Goal: Information Seeking & Learning: Learn about a topic

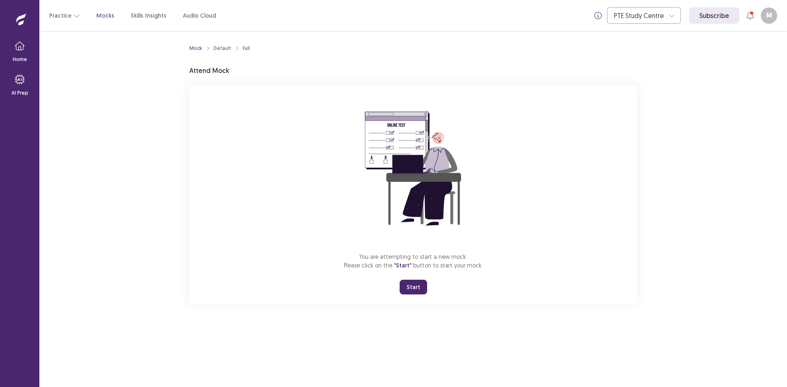
click at [408, 290] on button "Start" at bounding box center [413, 287] width 27 height 15
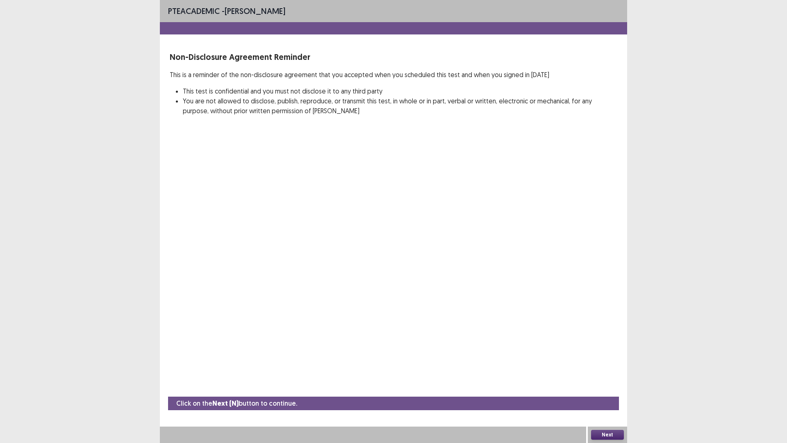
click at [605, 387] on button "Next" at bounding box center [607, 435] width 33 height 10
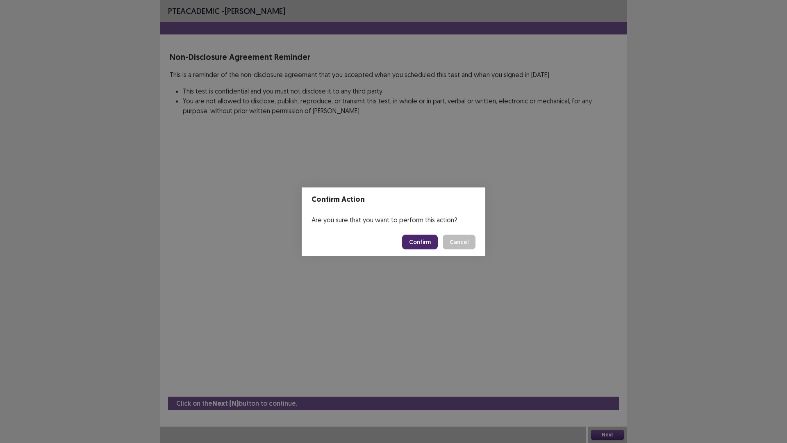
click at [421, 243] on button "Confirm" at bounding box center [420, 241] width 36 height 15
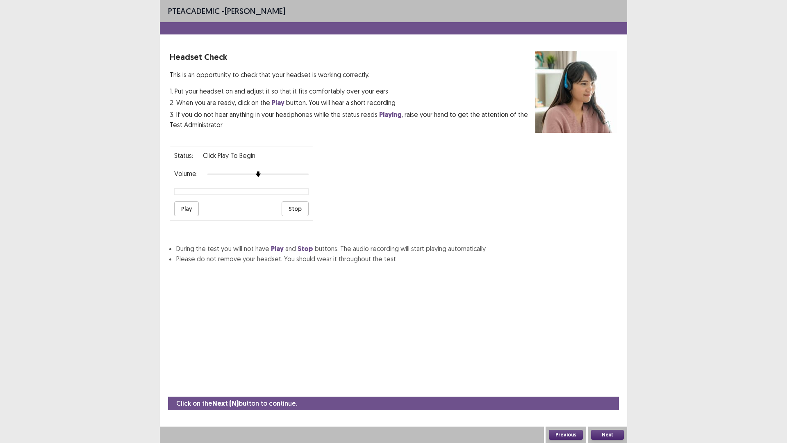
click at [190, 212] on button "Play" at bounding box center [186, 208] width 25 height 15
click at [306, 174] on img at bounding box center [308, 174] width 7 height 7
click at [316, 174] on div "Status: Click Play to Begin Volume: Play Stop" at bounding box center [394, 179] width 448 height 81
click at [181, 208] on button "Play" at bounding box center [186, 208] width 25 height 15
click at [562, 387] on button "Previous" at bounding box center [566, 435] width 34 height 10
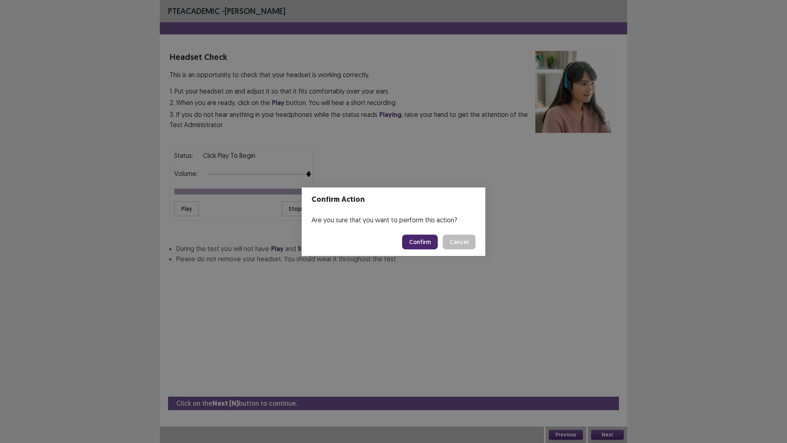
click at [430, 246] on button "Confirm" at bounding box center [420, 241] width 36 height 15
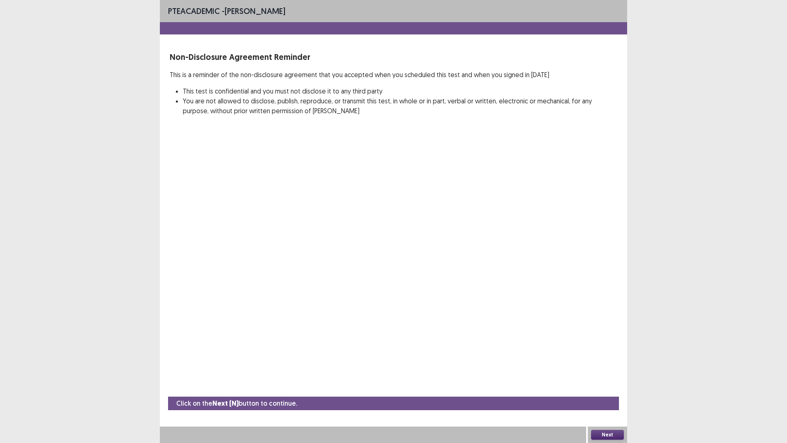
click at [607, 387] on button "Next" at bounding box center [607, 435] width 33 height 10
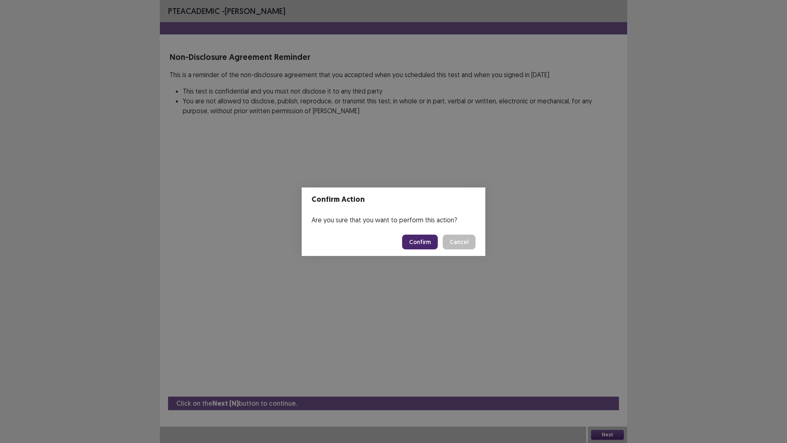
click at [423, 241] on button "Confirm" at bounding box center [420, 241] width 36 height 15
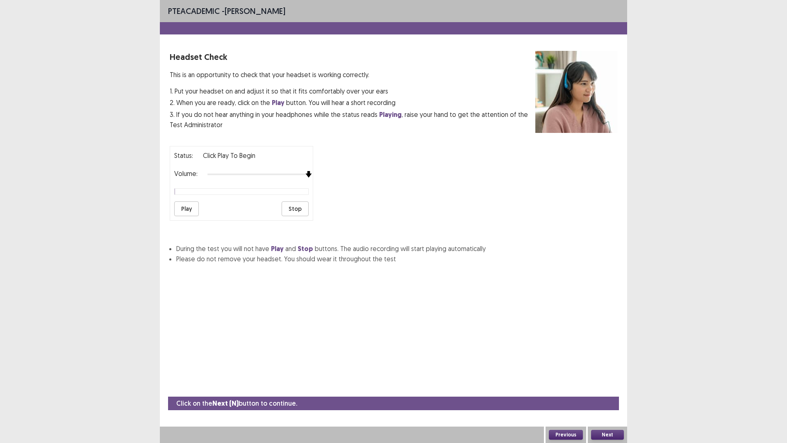
click at [338, 174] on div "Status: Click Play to Begin Volume: Play Stop" at bounding box center [394, 179] width 448 height 81
click at [182, 204] on button "Play" at bounding box center [186, 208] width 25 height 15
click at [610, 387] on button "Next" at bounding box center [607, 435] width 33 height 10
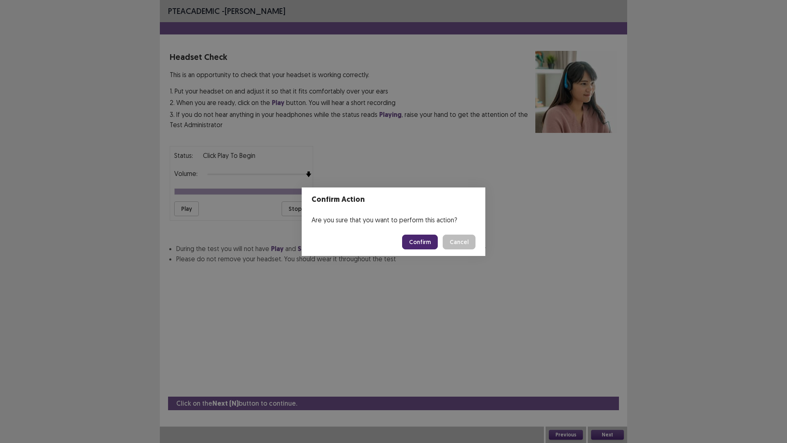
click at [428, 244] on button "Confirm" at bounding box center [420, 241] width 36 height 15
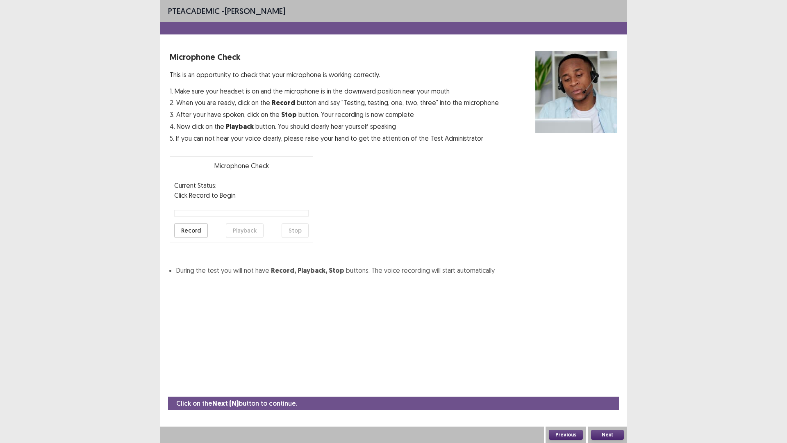
click at [182, 227] on button "Record" at bounding box center [191, 230] width 34 height 15
click at [242, 231] on button "Playback" at bounding box center [245, 230] width 38 height 15
click at [605, 387] on button "Next" at bounding box center [607, 435] width 33 height 10
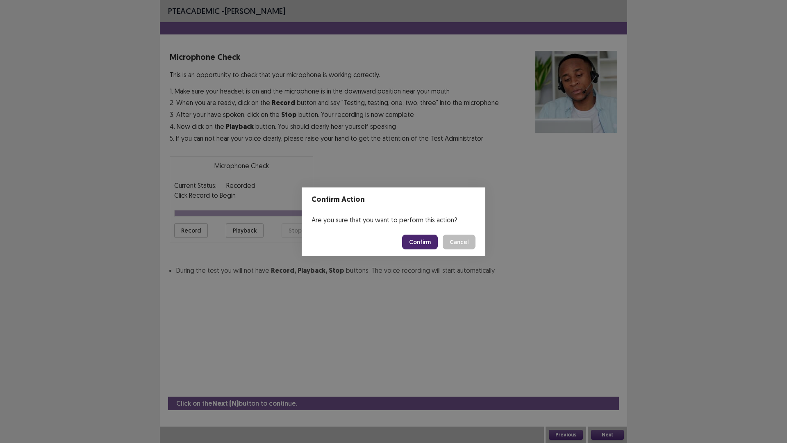
click at [423, 242] on button "Confirm" at bounding box center [420, 241] width 36 height 15
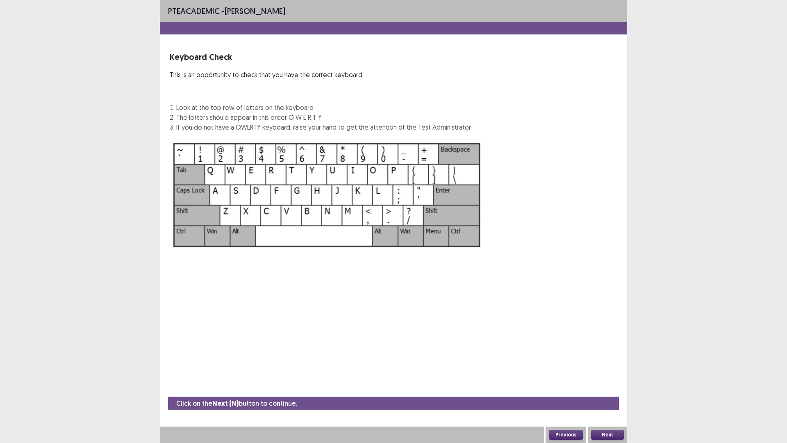
click at [608, 387] on button "Next" at bounding box center [607, 435] width 33 height 10
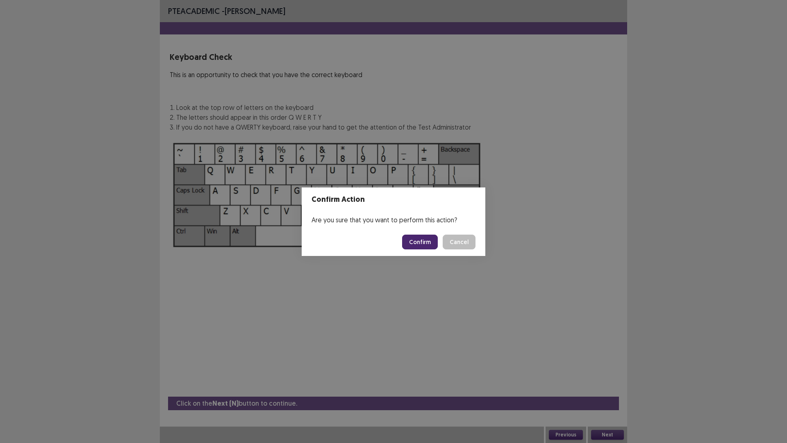
click at [451, 239] on button "Cancel" at bounding box center [459, 241] width 33 height 15
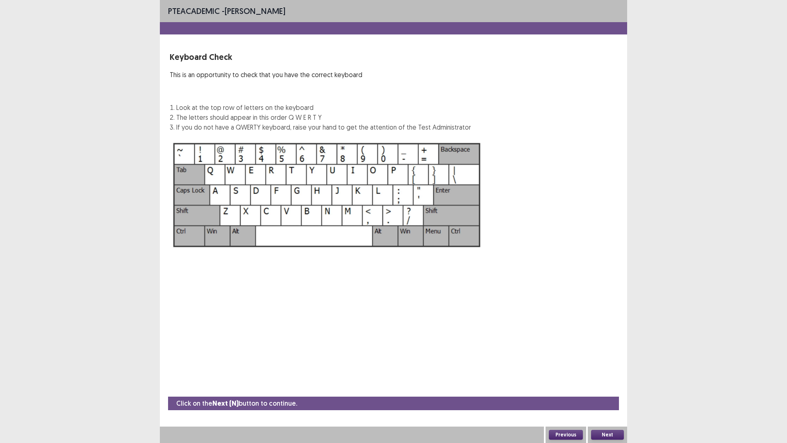
click at [571, 387] on button "Previous" at bounding box center [566, 435] width 34 height 10
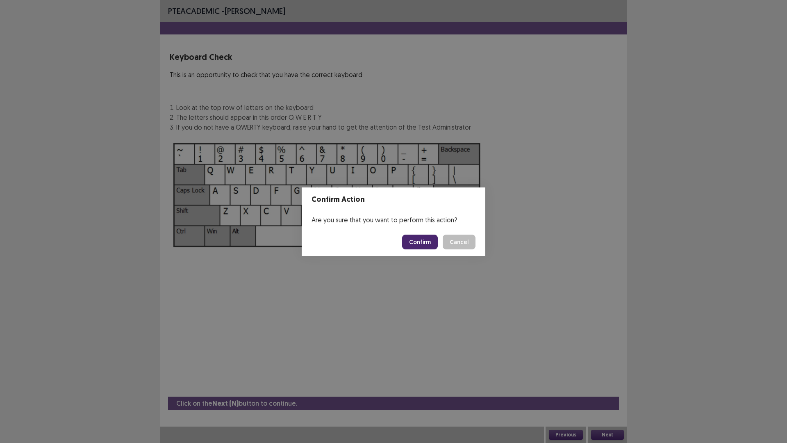
click at [424, 238] on button "Confirm" at bounding box center [420, 241] width 36 height 15
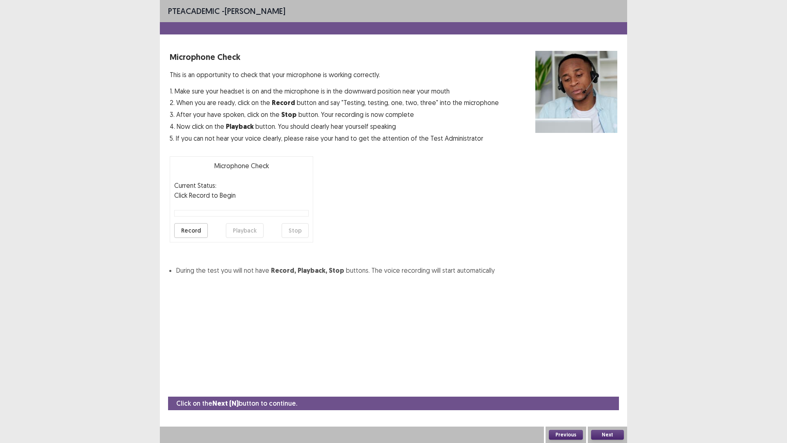
click at [201, 231] on button "Record" at bounding box center [191, 230] width 34 height 15
click at [242, 230] on button "Playback" at bounding box center [245, 230] width 38 height 15
click at [608, 387] on button "Next" at bounding box center [607, 435] width 33 height 10
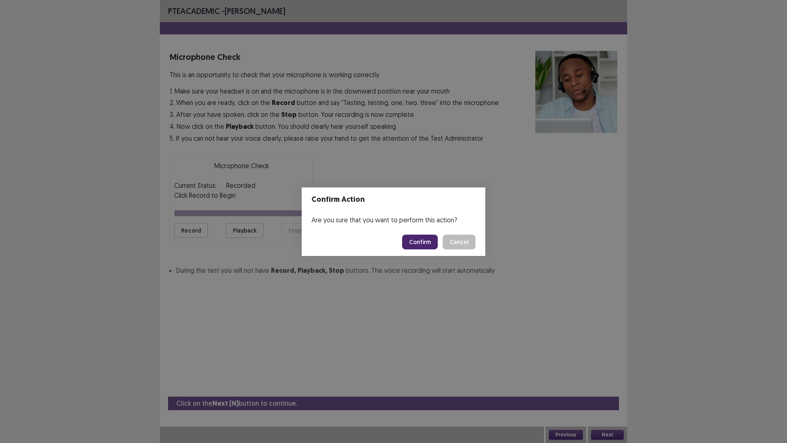
click at [430, 241] on button "Confirm" at bounding box center [420, 241] width 36 height 15
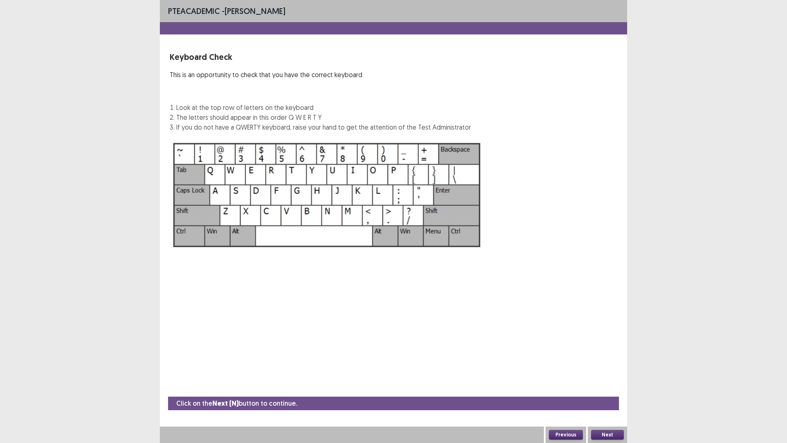
click at [614, 387] on button "Next" at bounding box center [607, 435] width 33 height 10
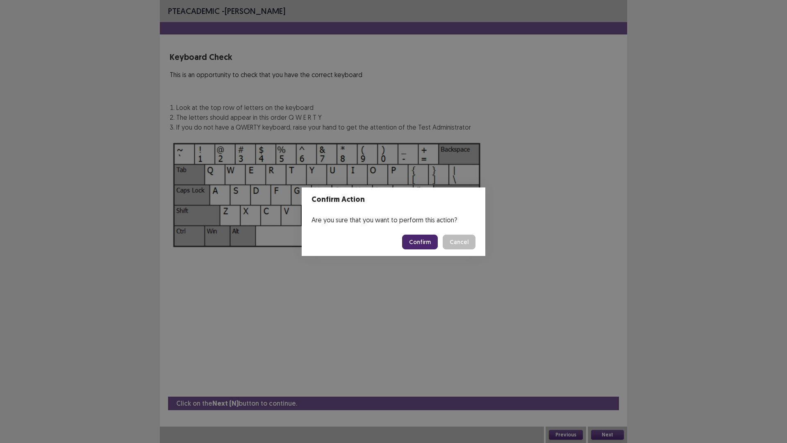
click at [429, 246] on button "Confirm" at bounding box center [420, 241] width 36 height 15
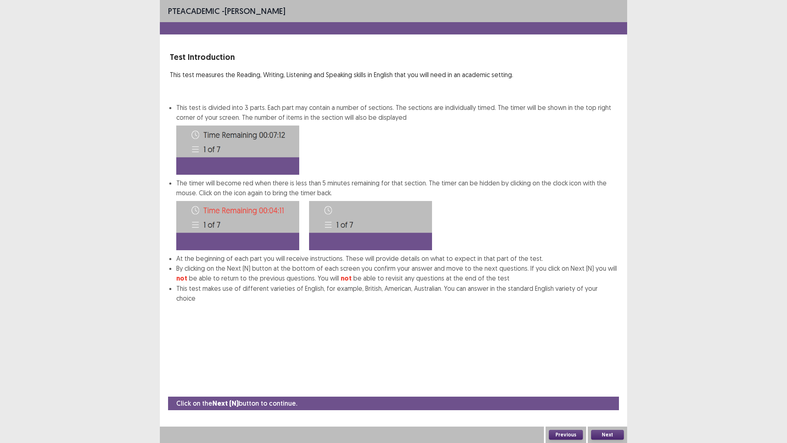
click at [605, 387] on button "Next" at bounding box center [607, 435] width 33 height 10
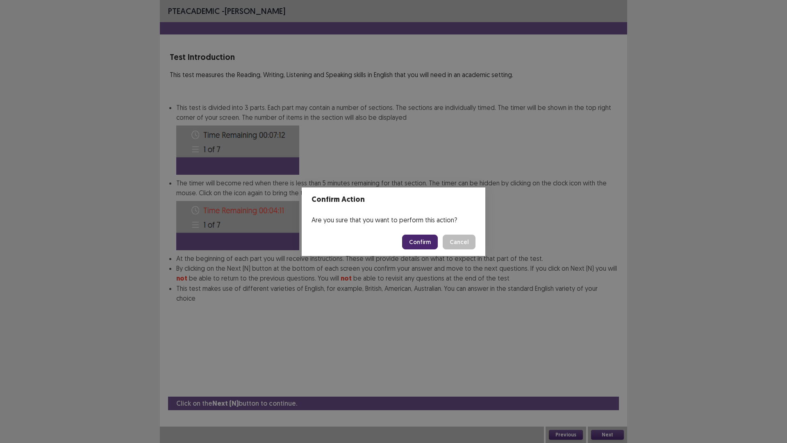
click at [429, 243] on button "Confirm" at bounding box center [420, 241] width 36 height 15
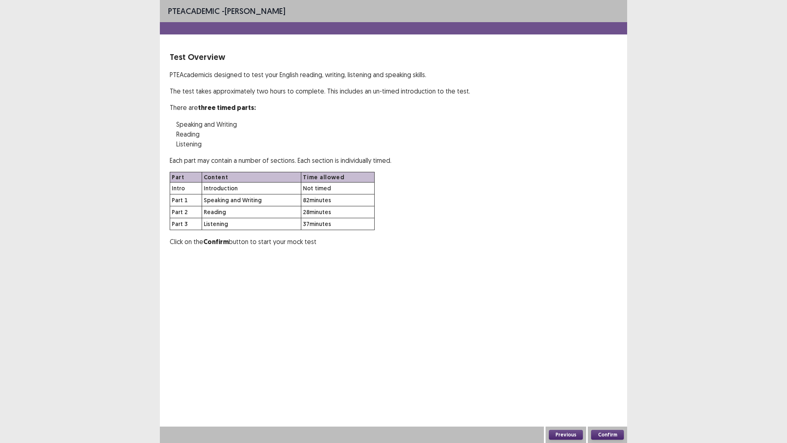
click at [602, 387] on button "Confirm" at bounding box center [607, 435] width 33 height 10
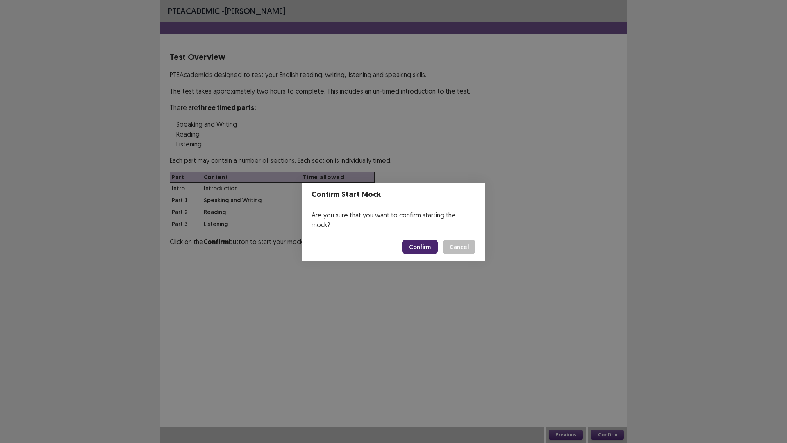
click at [413, 241] on button "Confirm" at bounding box center [420, 246] width 36 height 15
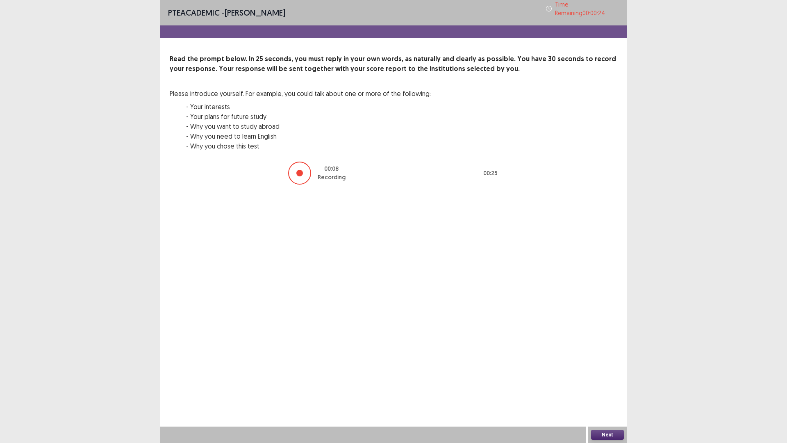
click at [598, 387] on button "Next" at bounding box center [607, 435] width 33 height 10
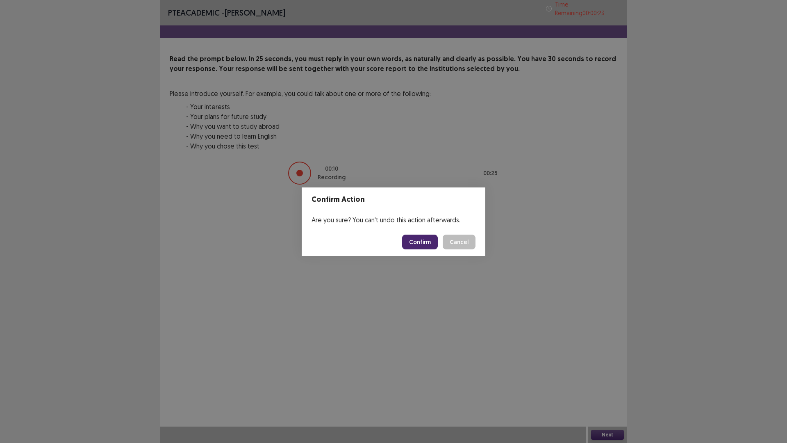
click at [425, 239] on button "Confirm" at bounding box center [420, 241] width 36 height 15
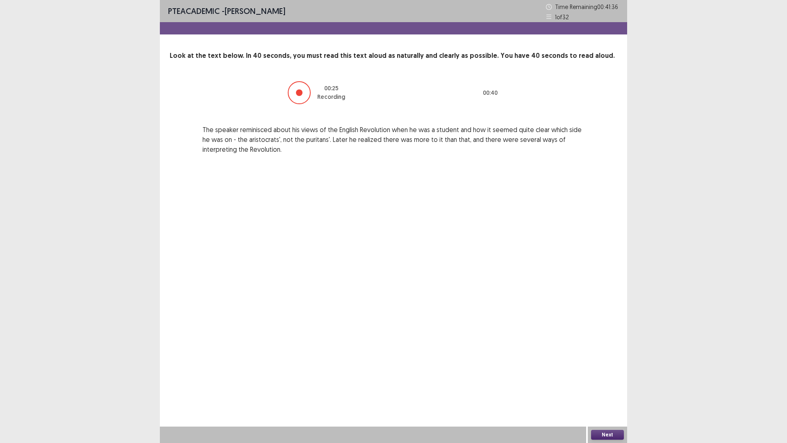
click at [611, 387] on button "Next" at bounding box center [607, 435] width 33 height 10
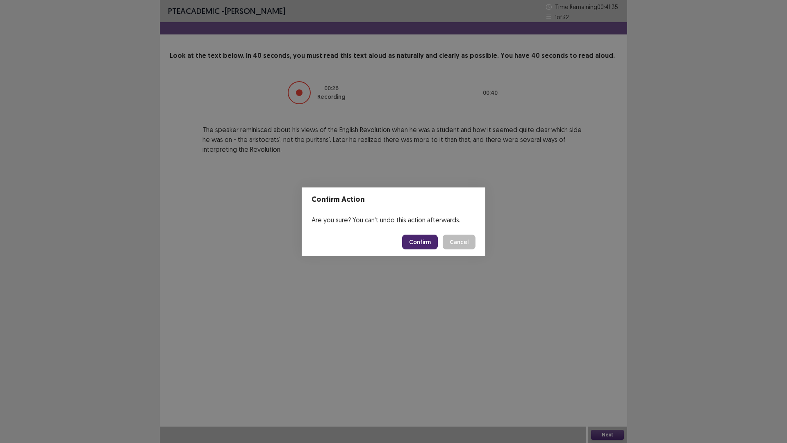
click at [419, 242] on button "Confirm" at bounding box center [420, 241] width 36 height 15
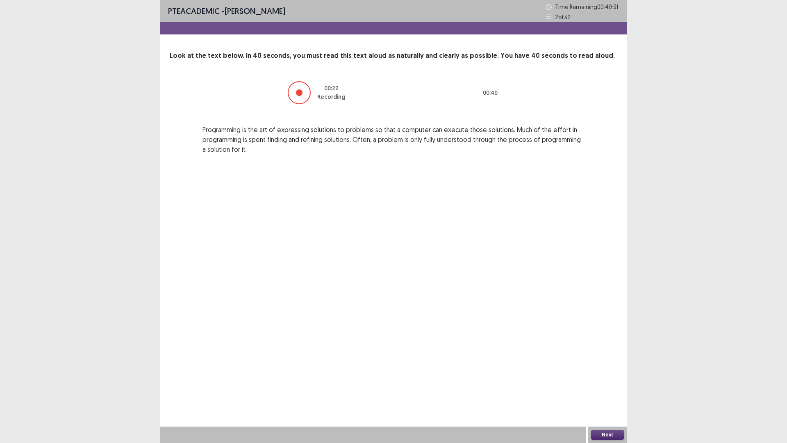
click at [596, 387] on button "Next" at bounding box center [607, 435] width 33 height 10
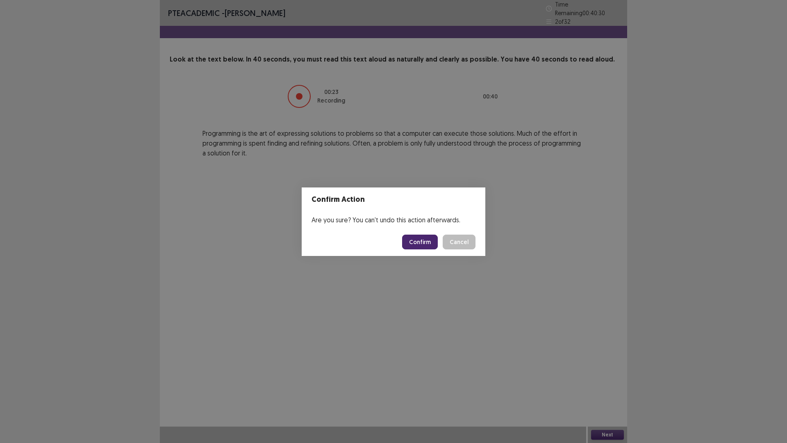
click at [431, 238] on button "Confirm" at bounding box center [420, 241] width 36 height 15
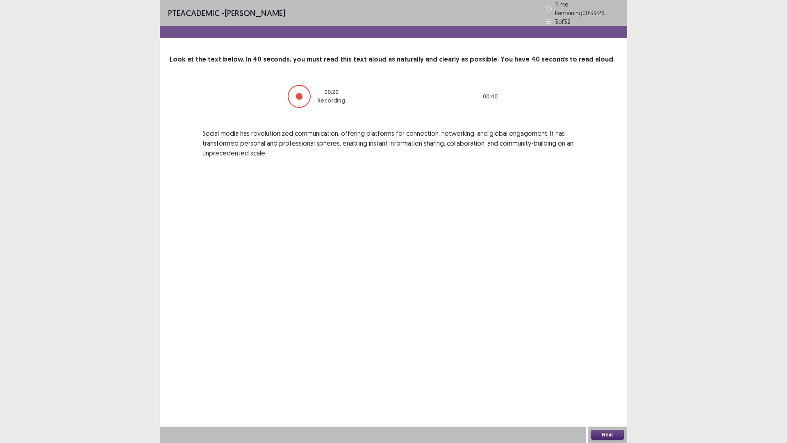
click at [616, 387] on button "Next" at bounding box center [607, 435] width 33 height 10
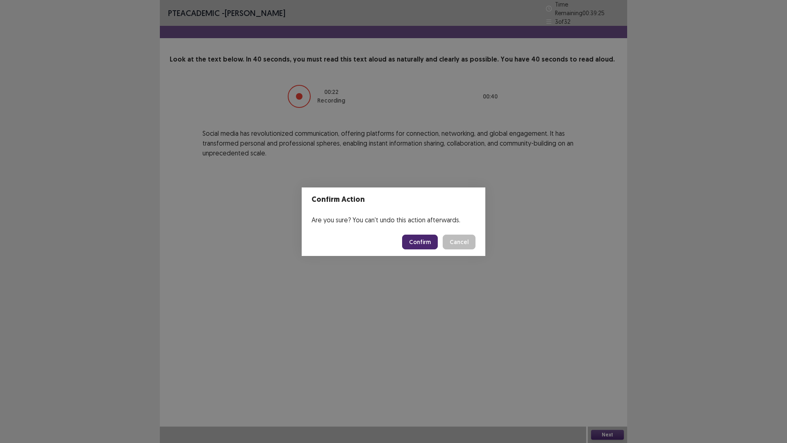
click at [429, 243] on button "Confirm" at bounding box center [420, 241] width 36 height 15
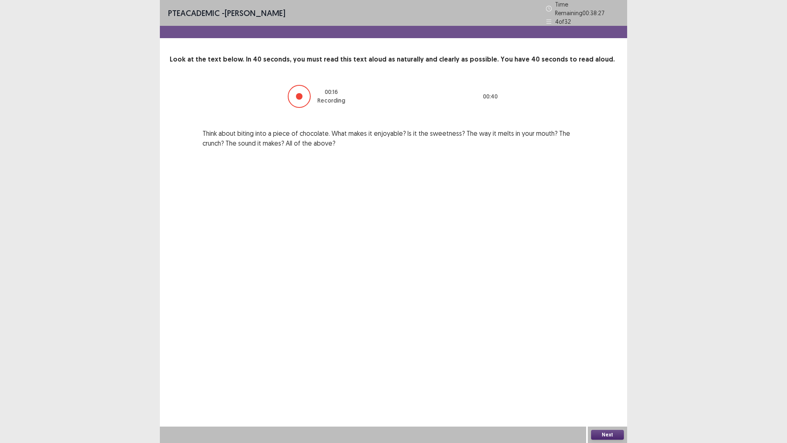
click at [617, 387] on button "Next" at bounding box center [607, 435] width 33 height 10
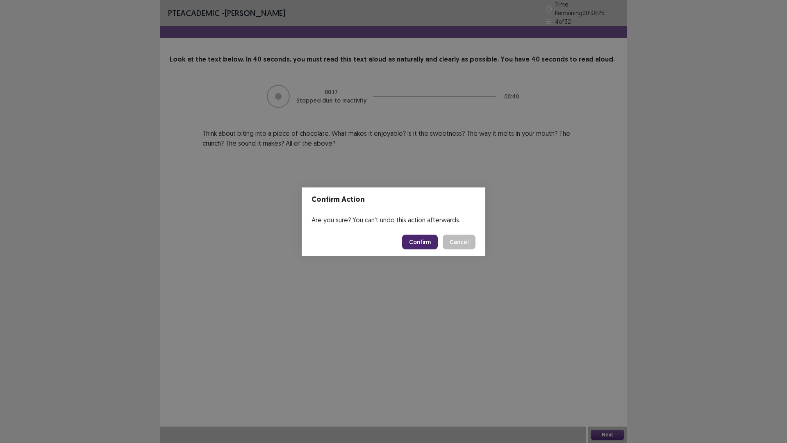
click at [419, 237] on button "Confirm" at bounding box center [420, 241] width 36 height 15
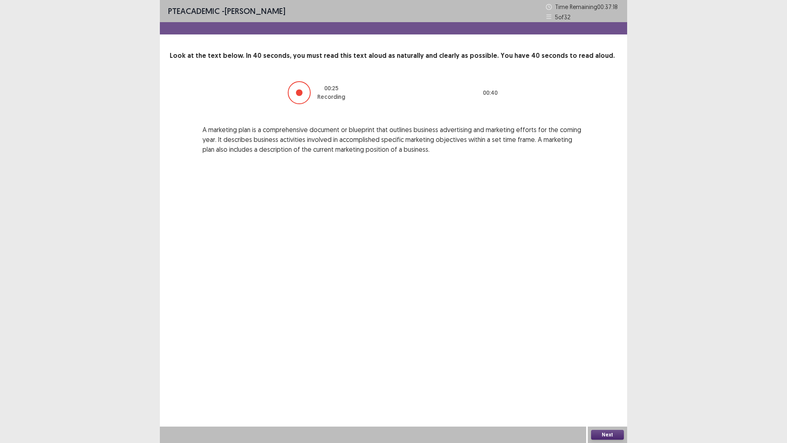
click at [614, 387] on button "Next" at bounding box center [607, 435] width 33 height 10
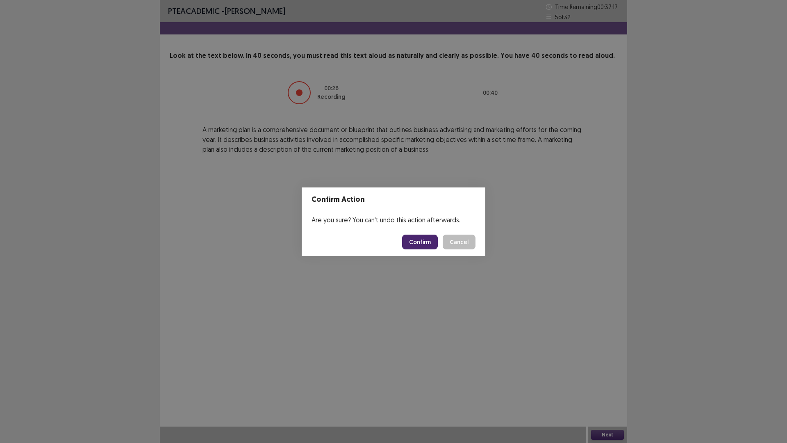
click at [425, 241] on button "Confirm" at bounding box center [420, 241] width 36 height 15
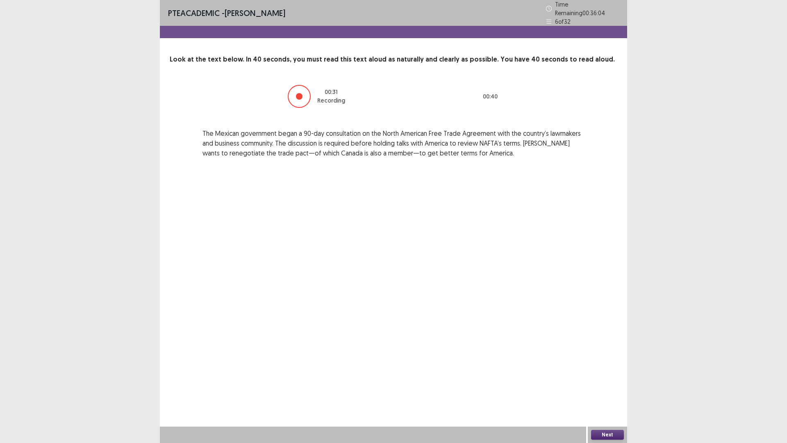
click at [604, 387] on button "Next" at bounding box center [607, 435] width 33 height 10
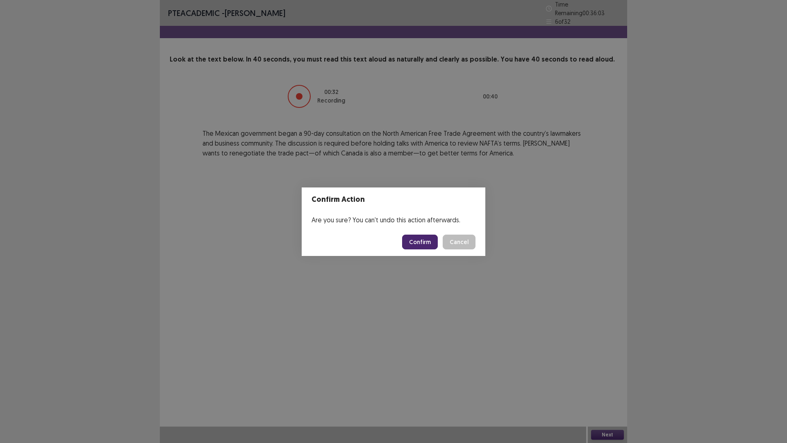
click at [416, 241] on button "Confirm" at bounding box center [420, 241] width 36 height 15
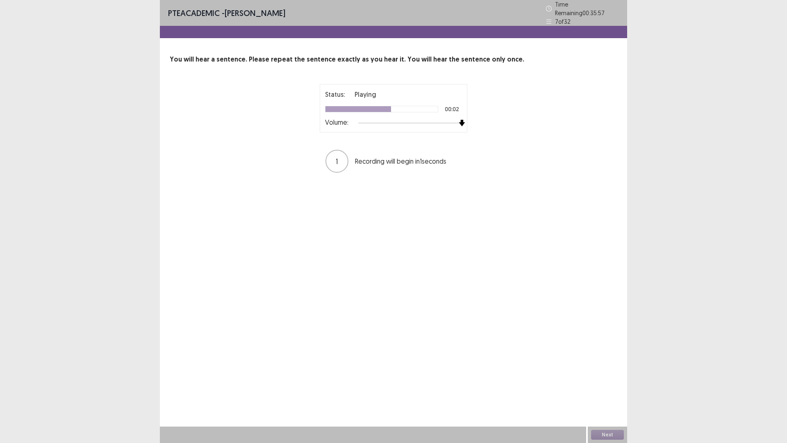
click at [460, 120] on div at bounding box center [410, 123] width 104 height 7
click at [616, 387] on button "Next" at bounding box center [607, 435] width 33 height 10
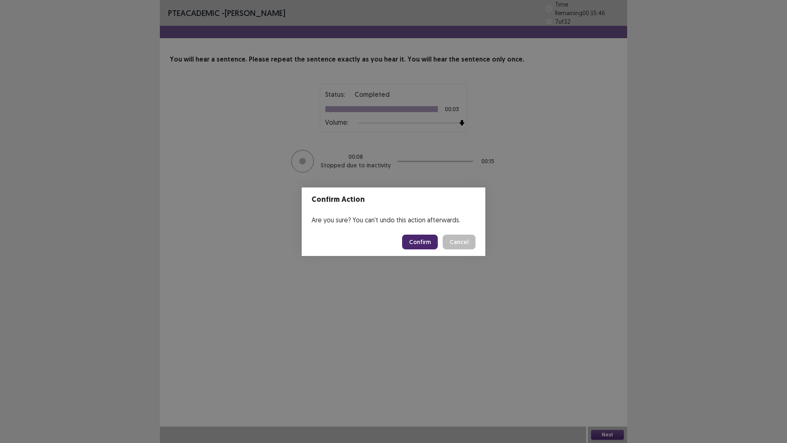
click at [427, 237] on button "Confirm" at bounding box center [420, 241] width 36 height 15
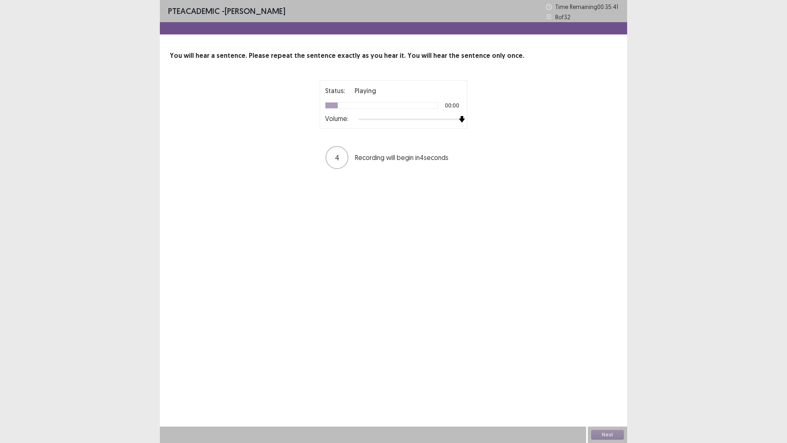
click at [510, 113] on div "Status: Playing 00:00 Volume: 4 Recording will begin in 4 seconds" at bounding box center [394, 124] width 448 height 89
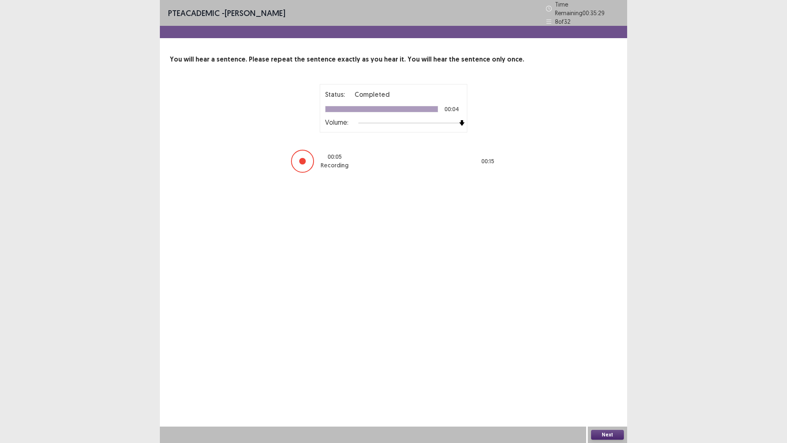
click at [615, 387] on button "Next" at bounding box center [607, 435] width 33 height 10
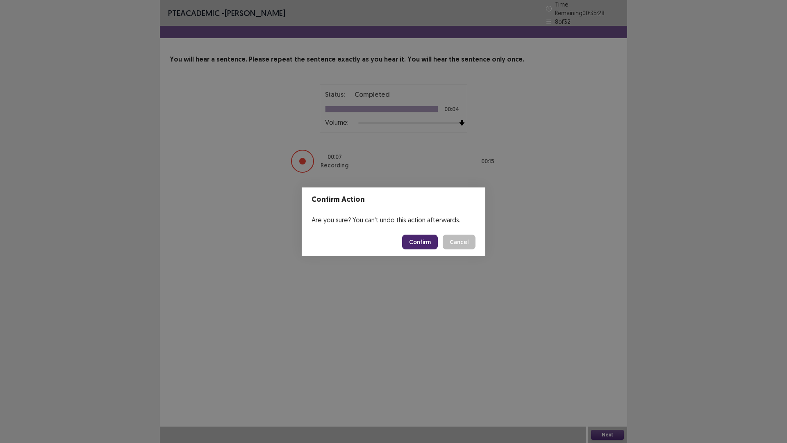
click at [420, 241] on button "Confirm" at bounding box center [420, 241] width 36 height 15
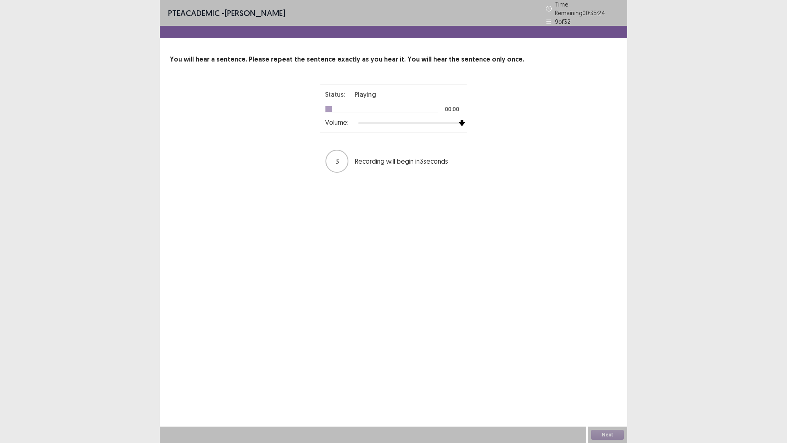
click at [523, 119] on div "Status: Playing 00:00 Volume: 3 Recording will begin in 3 seconds" at bounding box center [394, 128] width 448 height 89
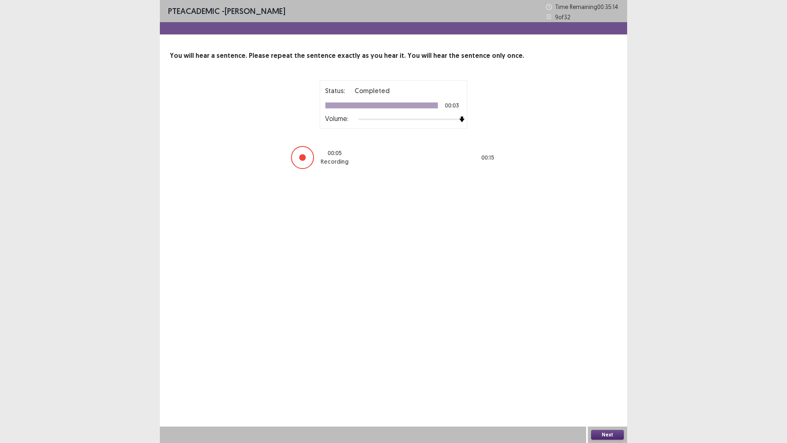
click at [601, 387] on button "Next" at bounding box center [607, 435] width 33 height 10
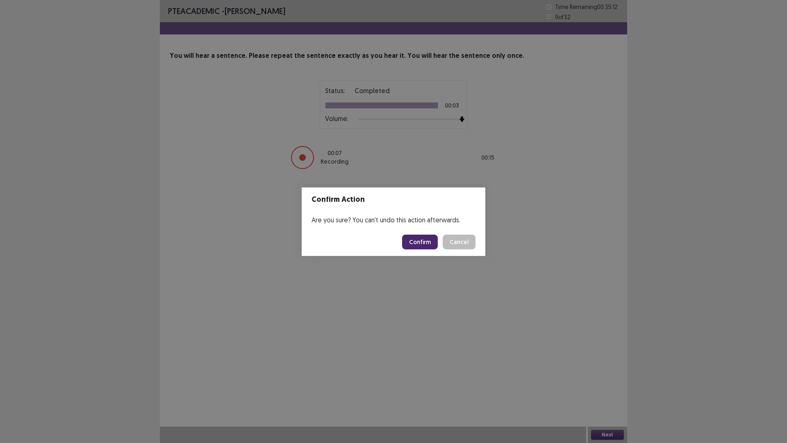
click at [419, 241] on button "Confirm" at bounding box center [420, 241] width 36 height 15
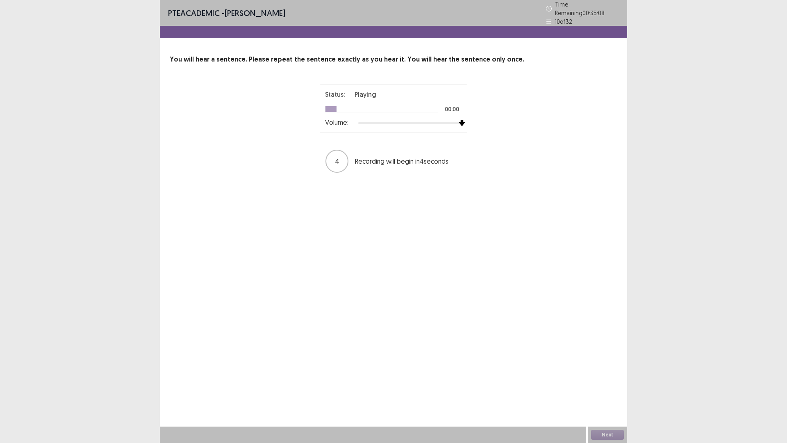
click at [535, 123] on div "Status: Playing 00:00 Volume: 4 Recording will begin in 4 seconds" at bounding box center [394, 128] width 448 height 89
click at [611, 387] on button "Next" at bounding box center [607, 435] width 33 height 10
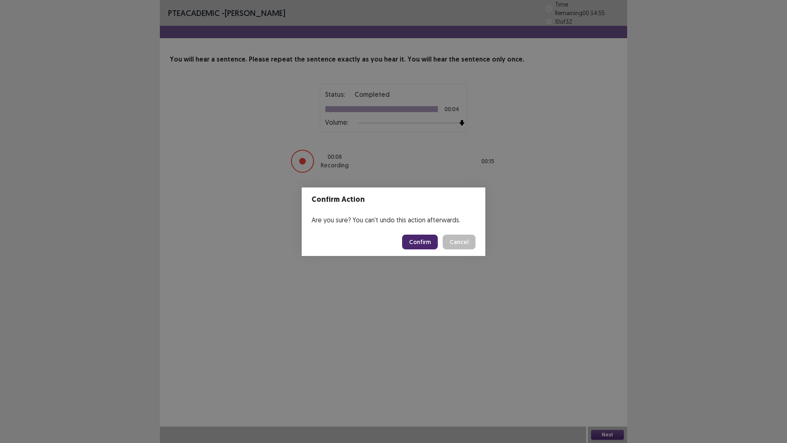
click at [424, 239] on button "Confirm" at bounding box center [420, 241] width 36 height 15
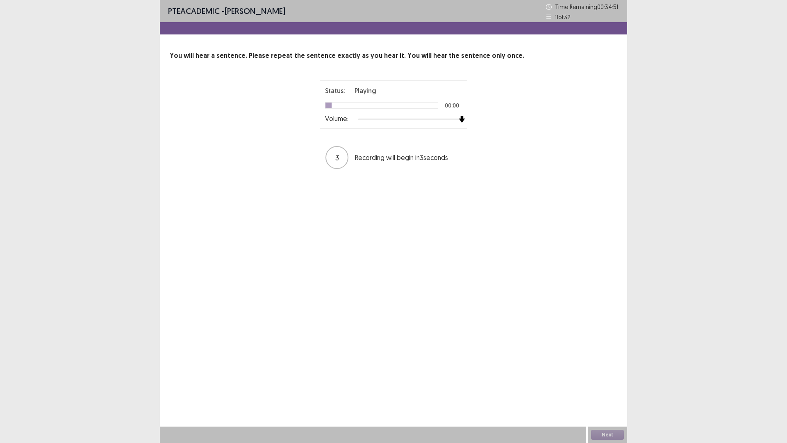
click at [477, 116] on div "Status: Playing 00:00 Volume: 3 Recording will begin in 3 seconds" at bounding box center [393, 124] width 205 height 89
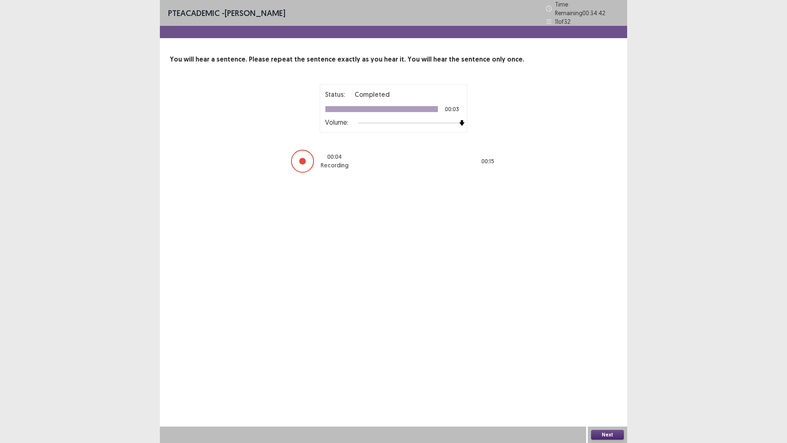
click at [607, 387] on button "Next" at bounding box center [607, 435] width 33 height 10
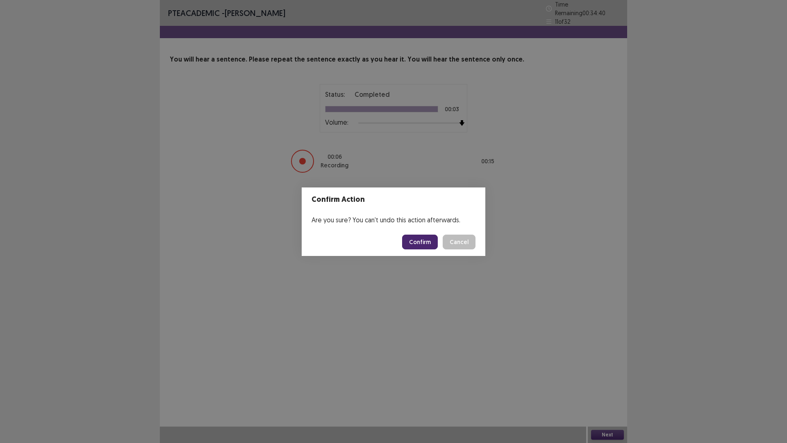
click at [425, 241] on button "Confirm" at bounding box center [420, 241] width 36 height 15
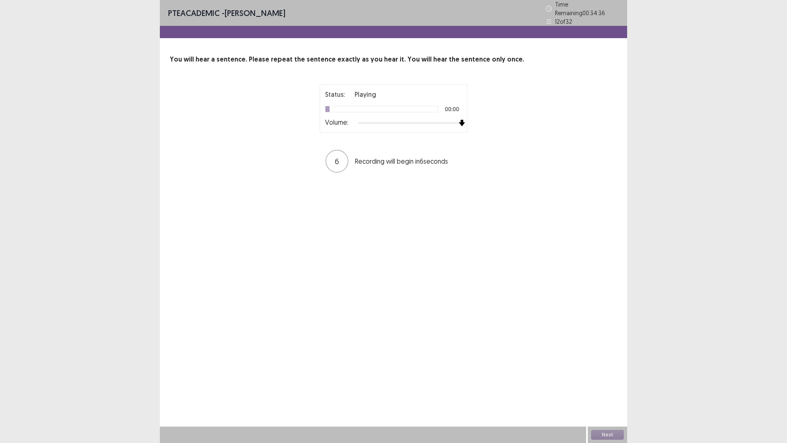
click at [499, 116] on div "Status: Playing 00:00 Volume: 6 Recording will begin in 6 seconds" at bounding box center [394, 128] width 448 height 89
click at [603, 387] on button "Next" at bounding box center [607, 435] width 33 height 10
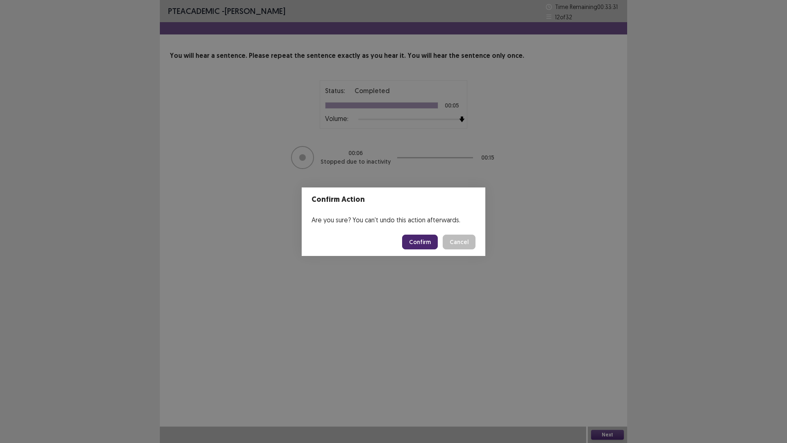
click at [469, 239] on button "Cancel" at bounding box center [459, 241] width 33 height 15
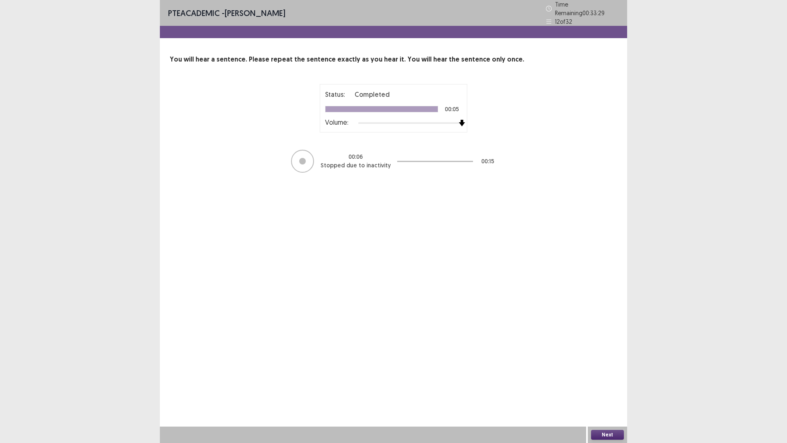
click at [470, 117] on div "Status: Completed 00:05 Volume: 00 : 06 Stopped due to inactivity 00 : 15" at bounding box center [393, 128] width 205 height 89
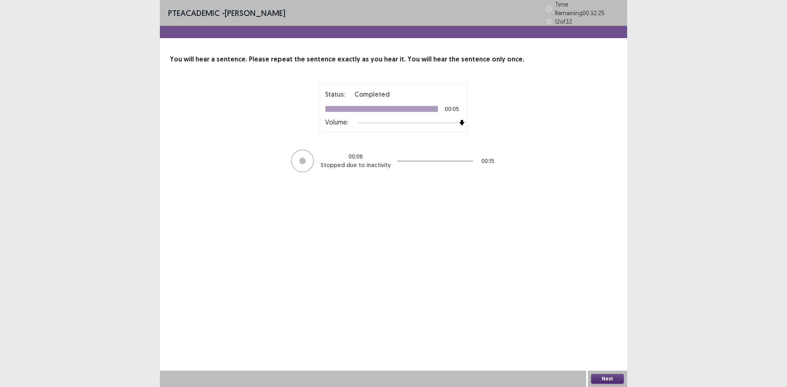
click at [596, 374] on button "Next" at bounding box center [607, 379] width 33 height 10
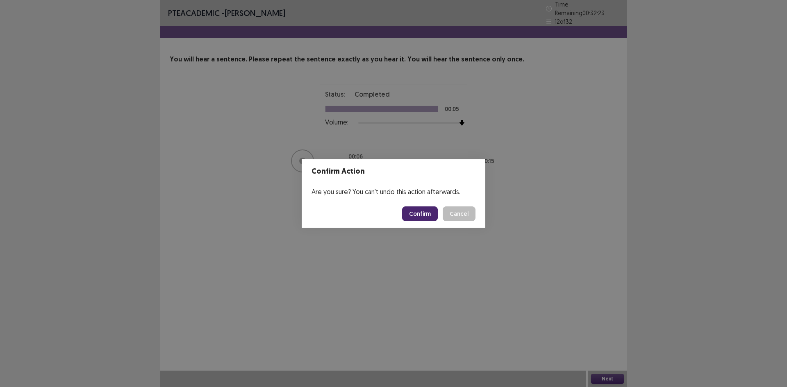
click at [423, 218] on button "Confirm" at bounding box center [420, 214] width 36 height 15
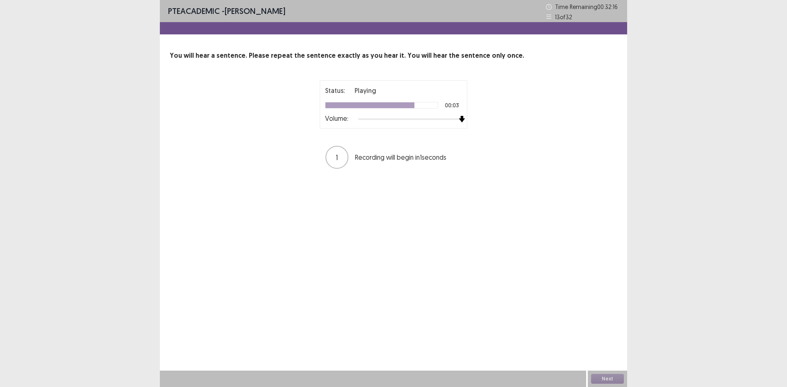
click at [507, 109] on div "Status: Playing 00:03 Volume: 1 Recording will begin in 1 seconds" at bounding box center [394, 124] width 448 height 89
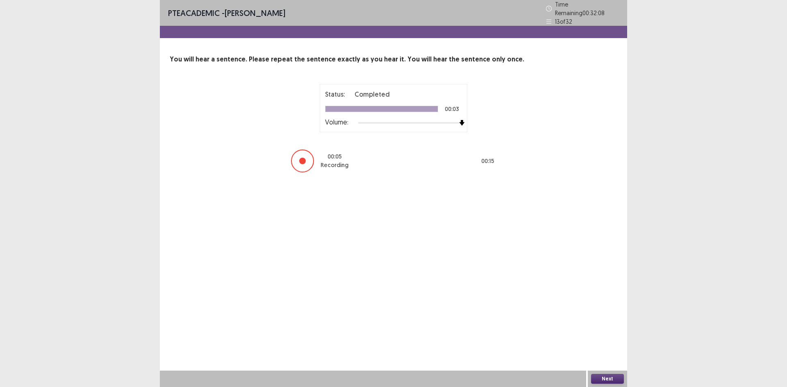
click at [612, 376] on button "Next" at bounding box center [607, 379] width 33 height 10
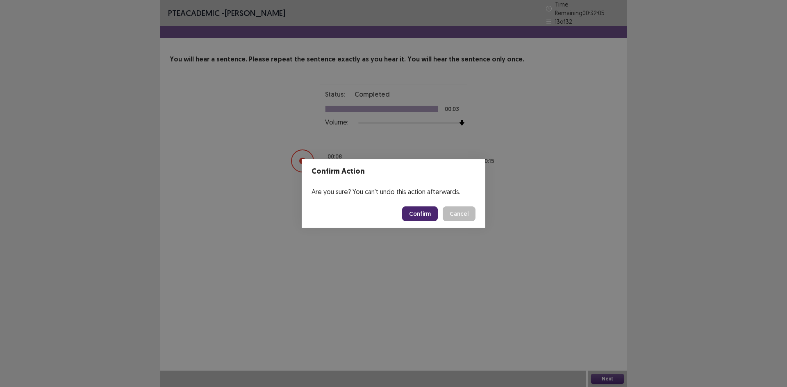
click at [437, 212] on button "Confirm" at bounding box center [420, 214] width 36 height 15
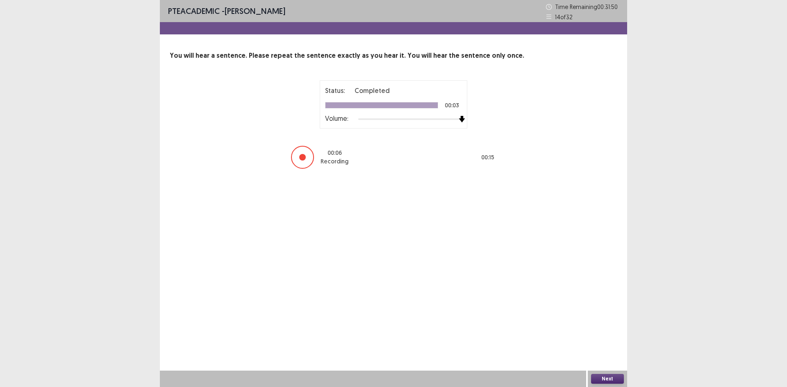
click at [466, 118] on div "Status: Completed 00:03 Volume:" at bounding box center [394, 104] width 148 height 48
click at [607, 378] on button "Next" at bounding box center [607, 379] width 33 height 10
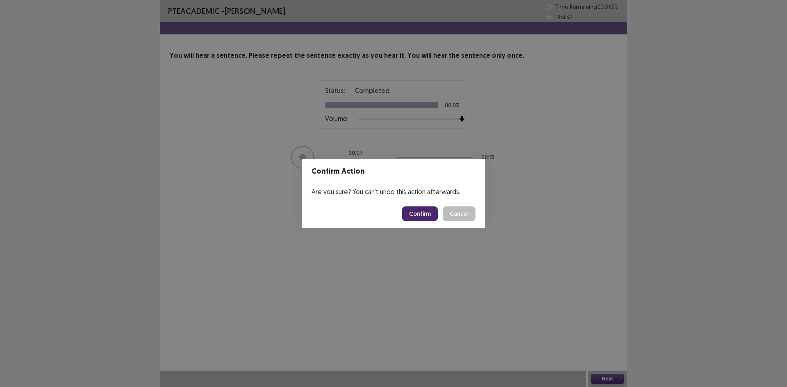
click at [426, 207] on button "Confirm" at bounding box center [420, 214] width 36 height 15
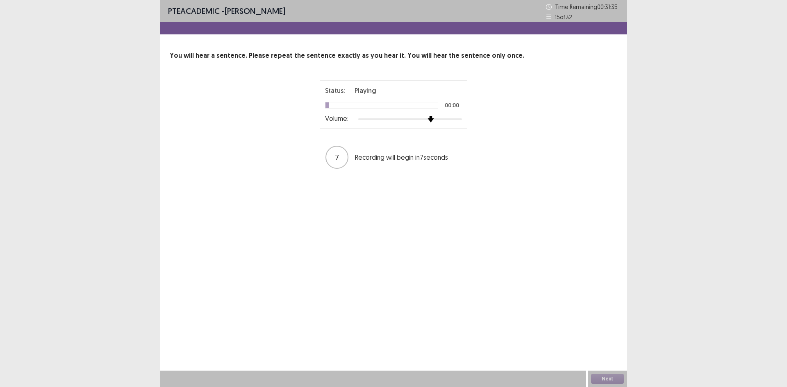
click at [491, 116] on div "Status: Playing 00:00 Volume: 7 Recording will begin in 7 seconds" at bounding box center [393, 124] width 205 height 89
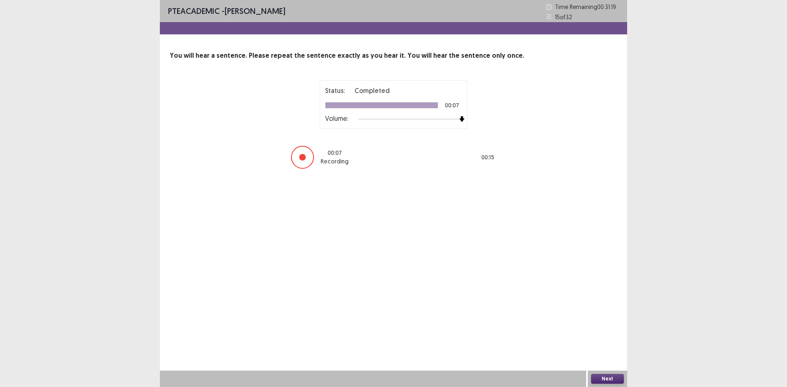
click at [601, 375] on button "Next" at bounding box center [607, 379] width 33 height 10
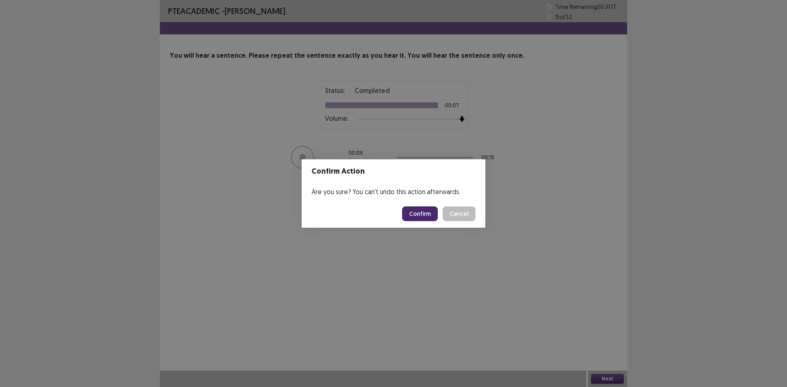
click at [420, 209] on button "Confirm" at bounding box center [420, 214] width 36 height 15
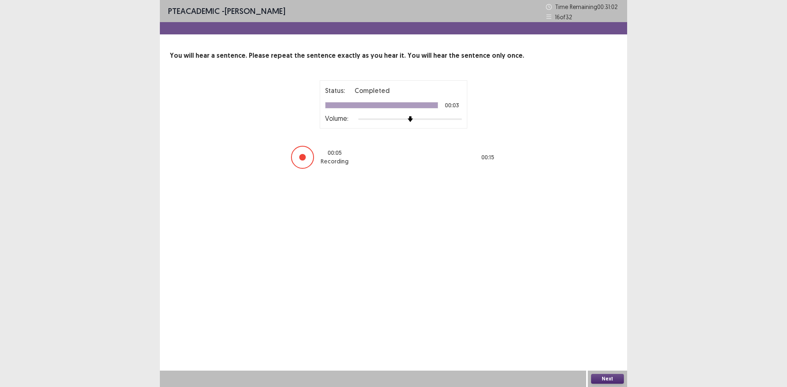
click at [600, 378] on button "Next" at bounding box center [607, 379] width 33 height 10
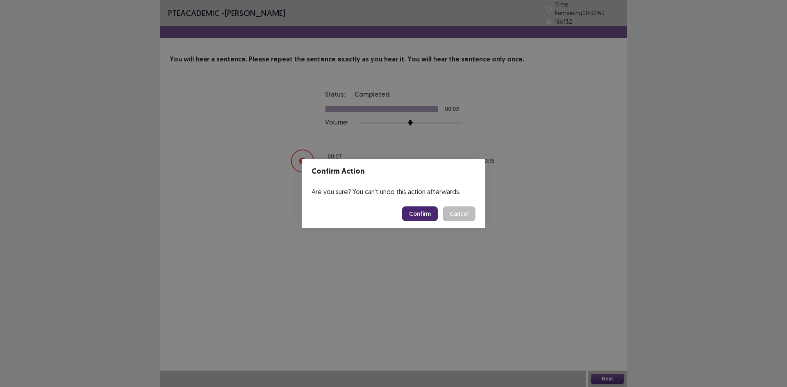
click at [421, 216] on button "Confirm" at bounding box center [420, 214] width 36 height 15
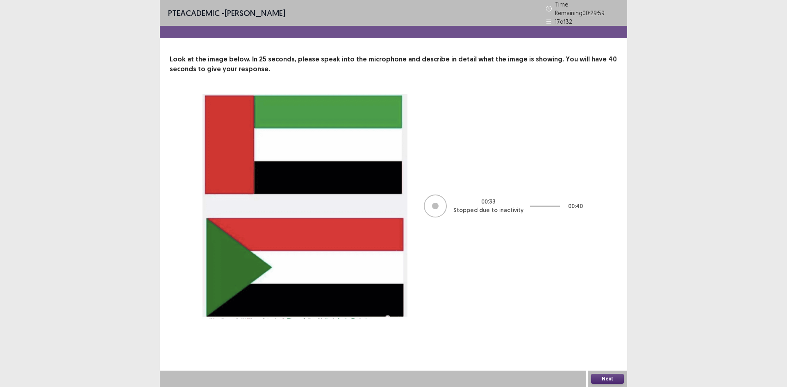
click at [599, 378] on button "Next" at bounding box center [607, 379] width 33 height 10
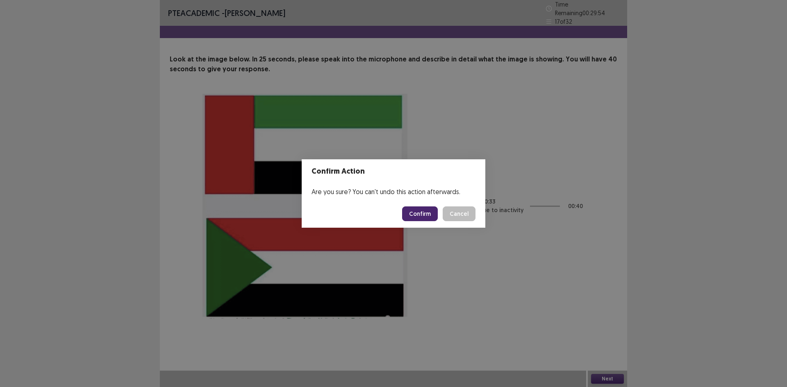
click at [414, 215] on button "Confirm" at bounding box center [420, 214] width 36 height 15
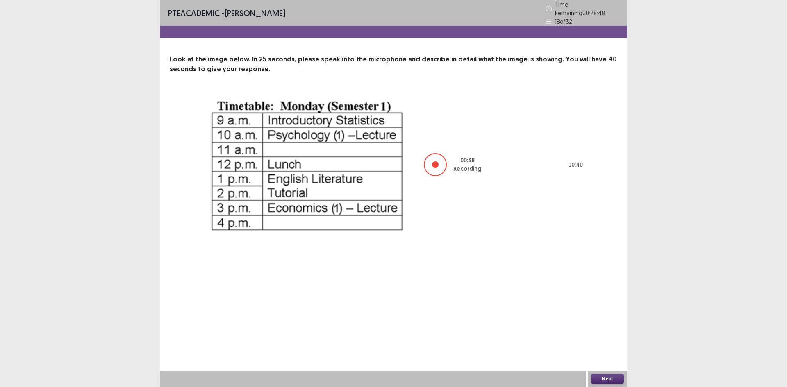
click at [602, 377] on button "Next" at bounding box center [607, 379] width 33 height 10
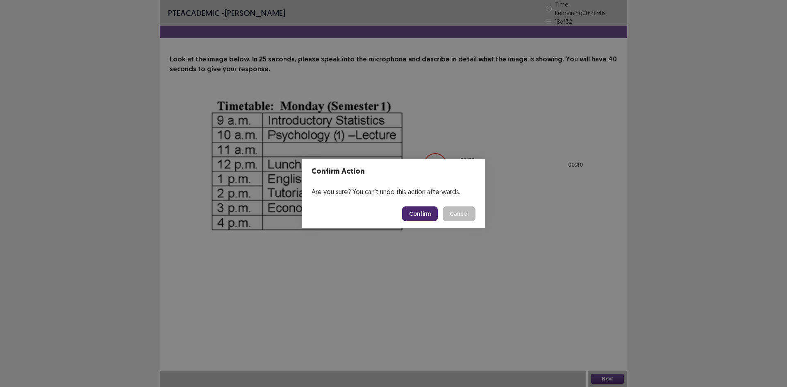
click at [419, 212] on button "Confirm" at bounding box center [420, 214] width 36 height 15
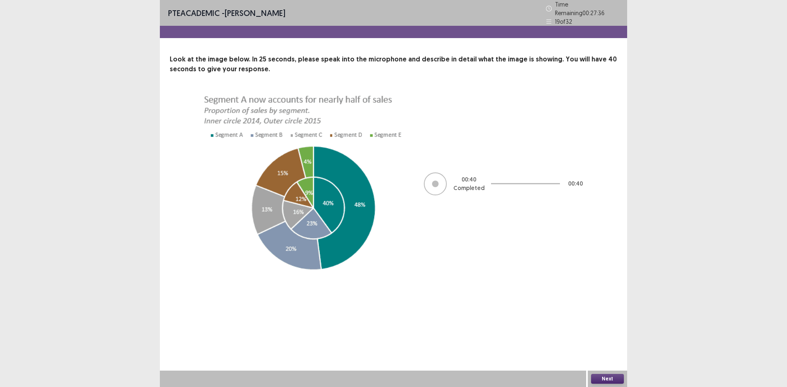
click at [605, 380] on button "Next" at bounding box center [607, 379] width 33 height 10
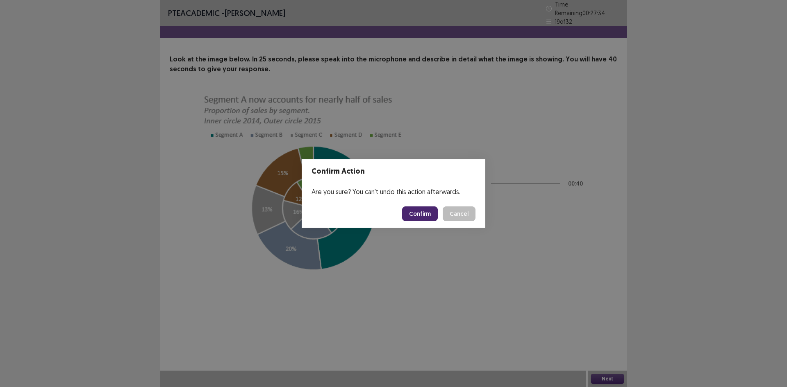
click at [426, 211] on button "Confirm" at bounding box center [420, 214] width 36 height 15
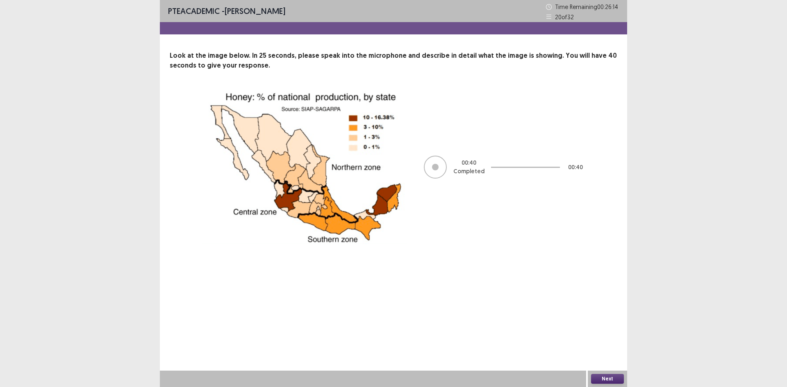
click at [606, 375] on button "Next" at bounding box center [607, 379] width 33 height 10
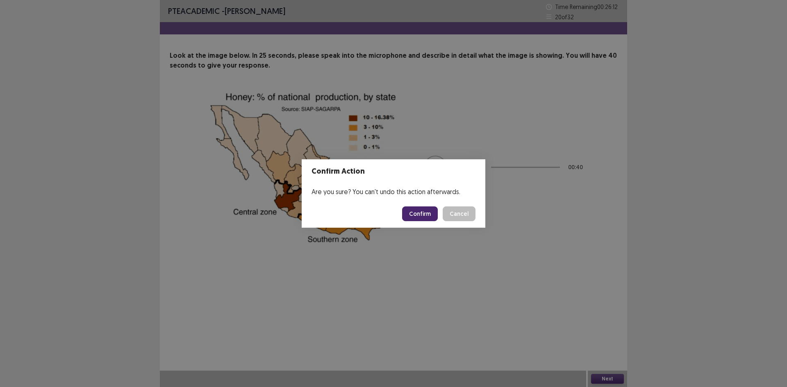
click at [424, 213] on button "Confirm" at bounding box center [420, 214] width 36 height 15
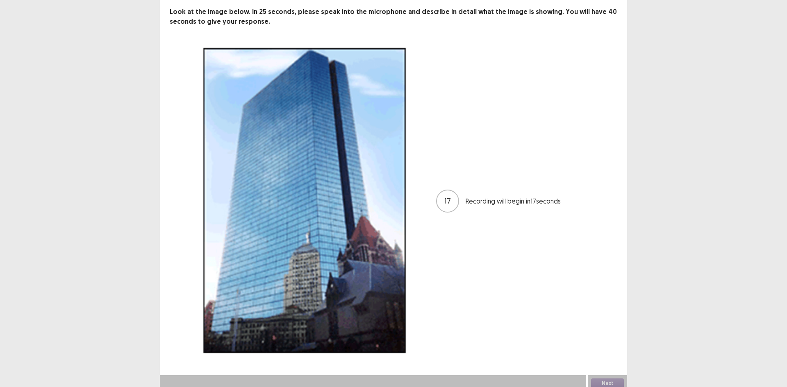
scroll to position [48, 0]
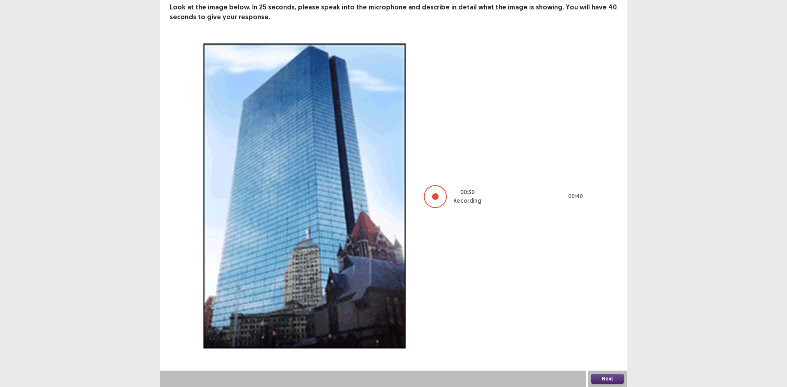
click at [604, 379] on button "Next" at bounding box center [607, 379] width 33 height 10
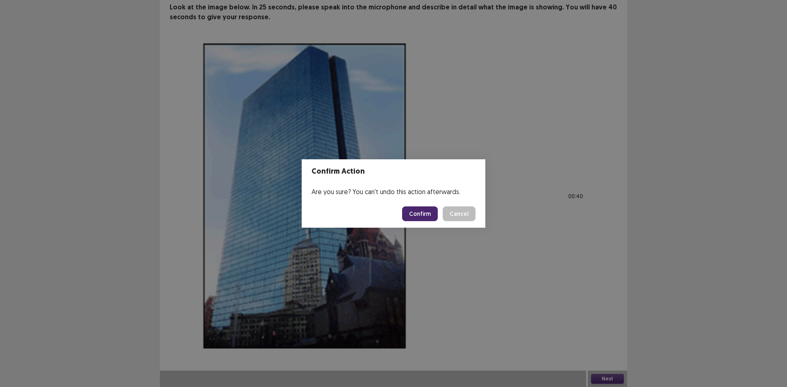
click at [418, 214] on button "Confirm" at bounding box center [420, 214] width 36 height 15
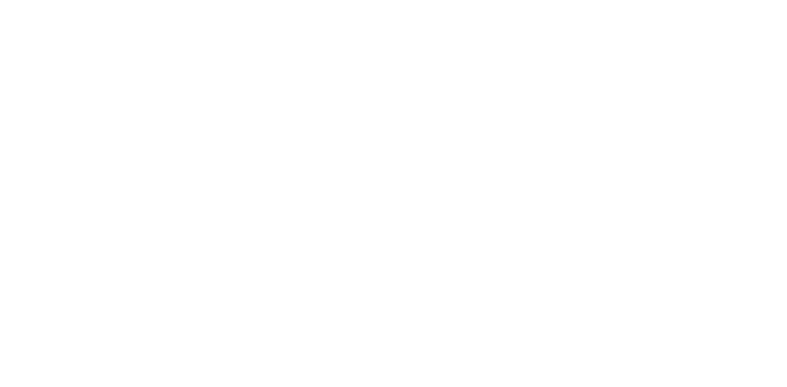
scroll to position [0, 0]
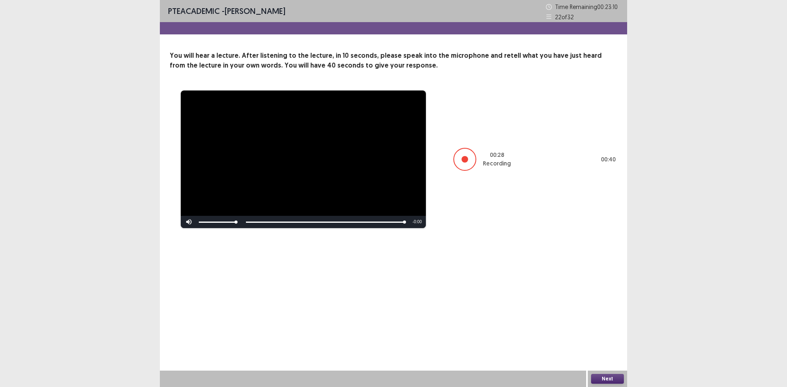
click at [611, 381] on button "Next" at bounding box center [607, 379] width 33 height 10
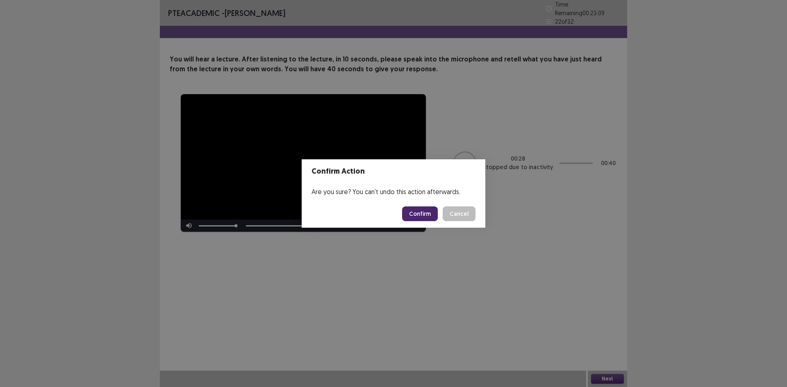
click at [424, 216] on button "Confirm" at bounding box center [420, 214] width 36 height 15
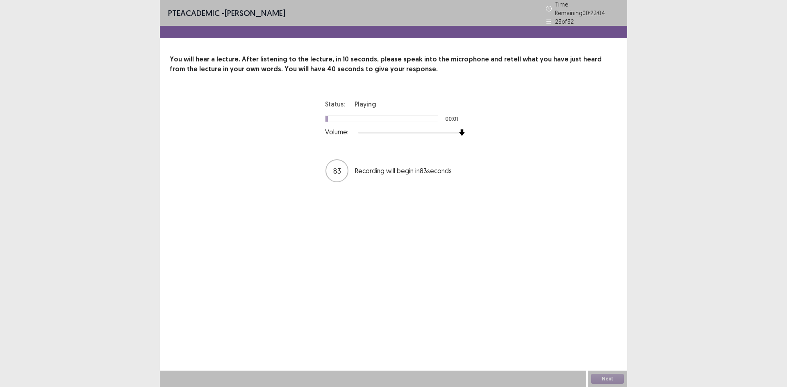
click at [495, 140] on div "Status: Playing 00:01 Volume: 83 Recording will begin in 83 seconds" at bounding box center [393, 138] width 205 height 89
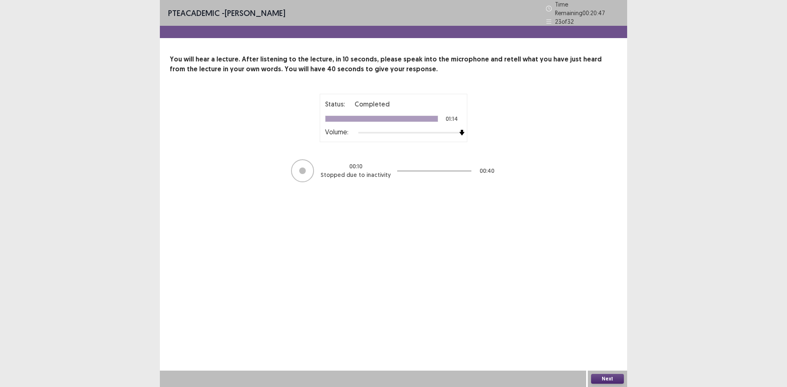
click at [745, 166] on div "PTE academic - [PERSON_NAME] Time Remaining 00 : 20 : 47 23 of 32 You will hear…" at bounding box center [393, 193] width 787 height 387
